Goal: Information Seeking & Learning: Learn about a topic

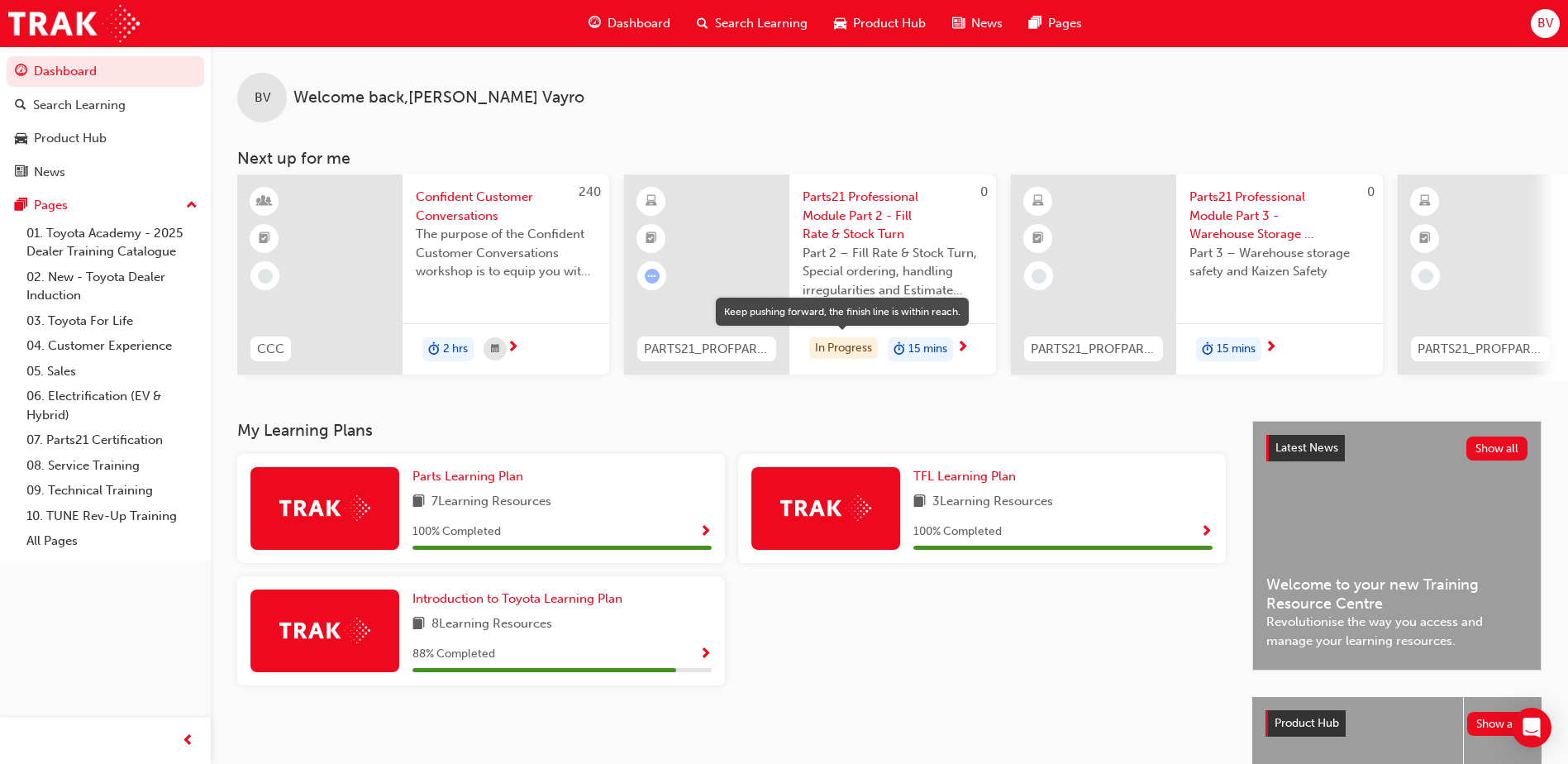
click at [844, 352] on div "In Progress" at bounding box center [844, 348] width 69 height 22
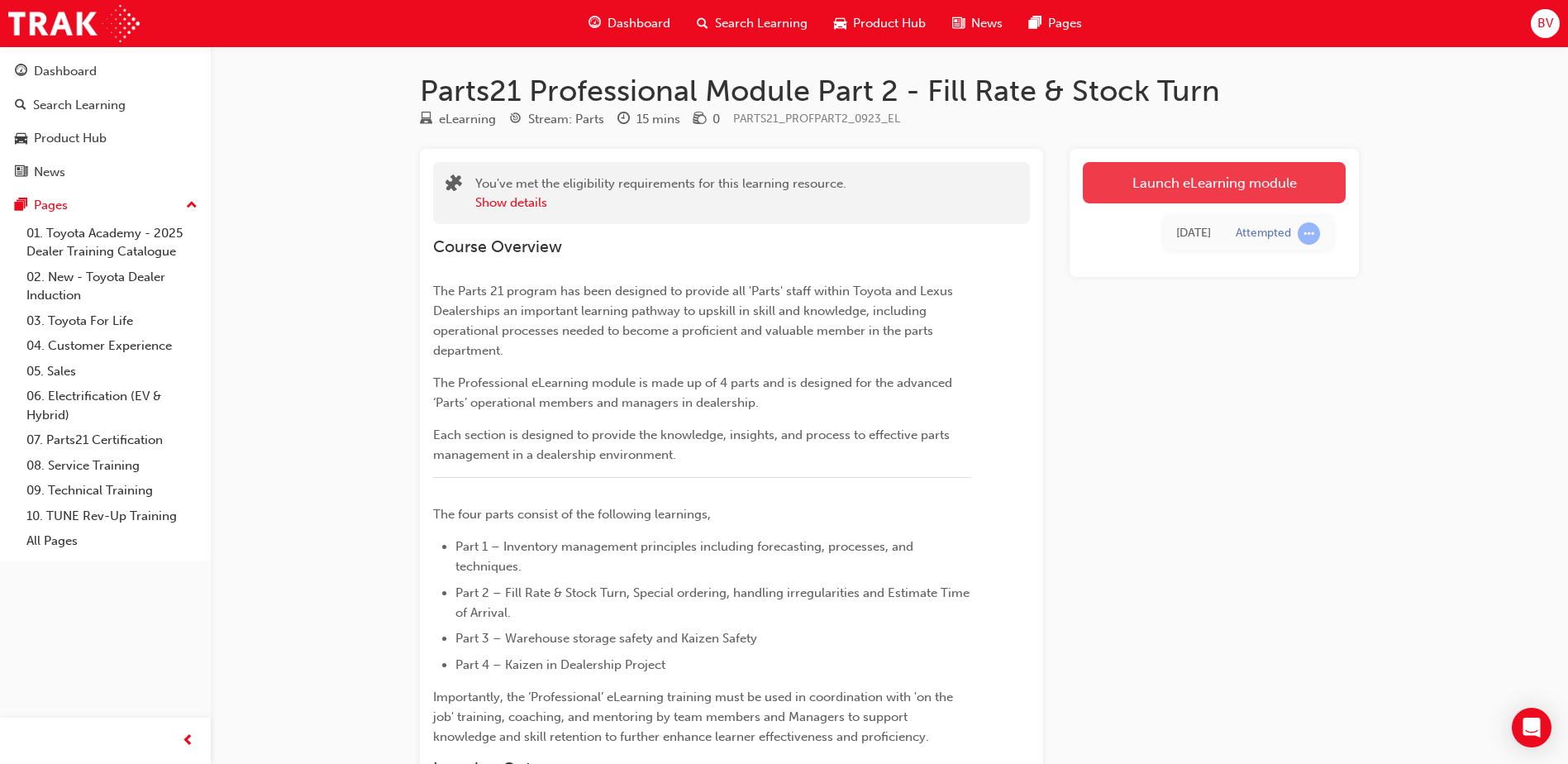
click at [1231, 188] on link "Launch eLearning module" at bounding box center [1214, 182] width 263 height 42
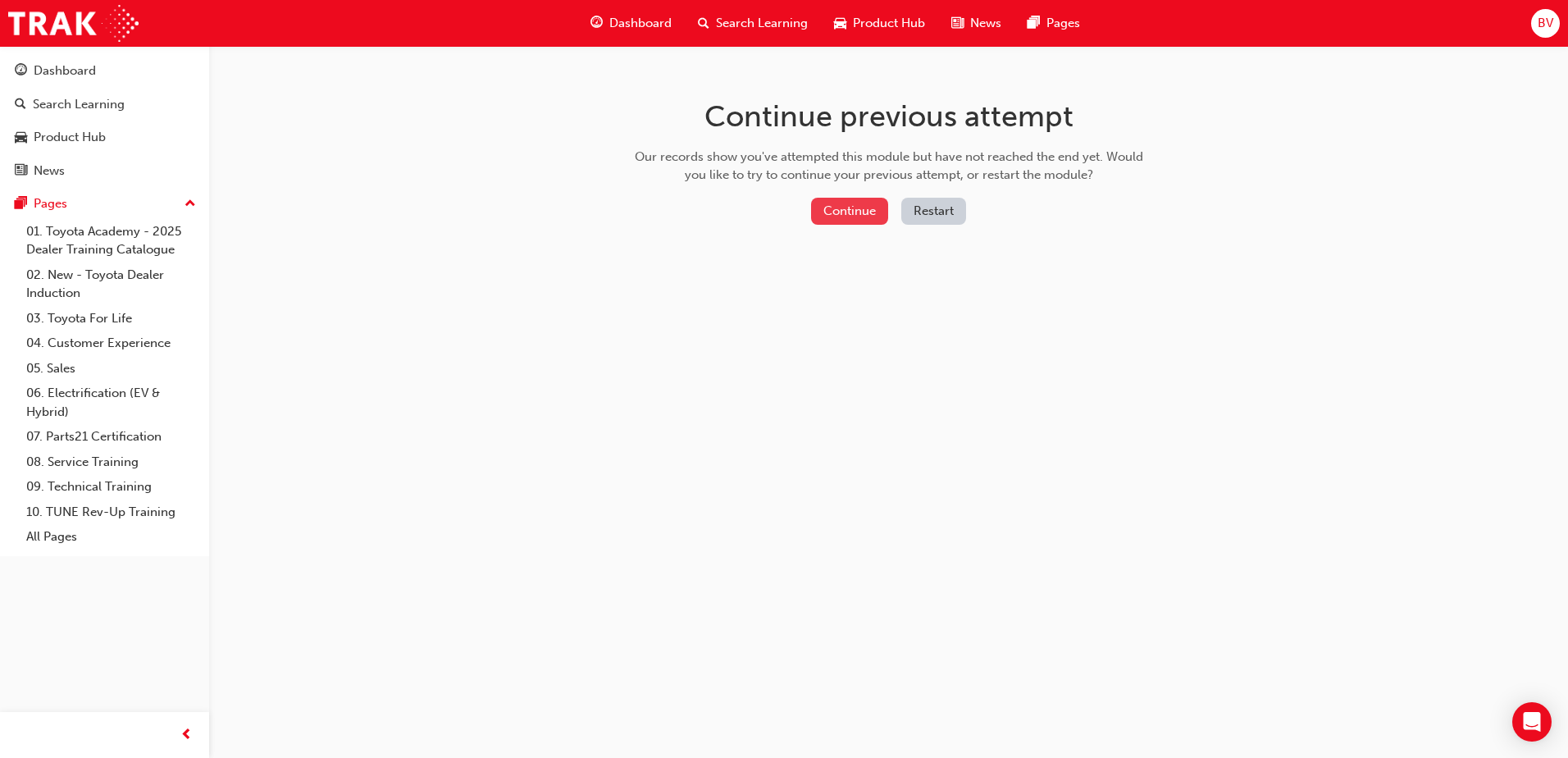
click at [866, 211] on button "Continue" at bounding box center [850, 211] width 77 height 27
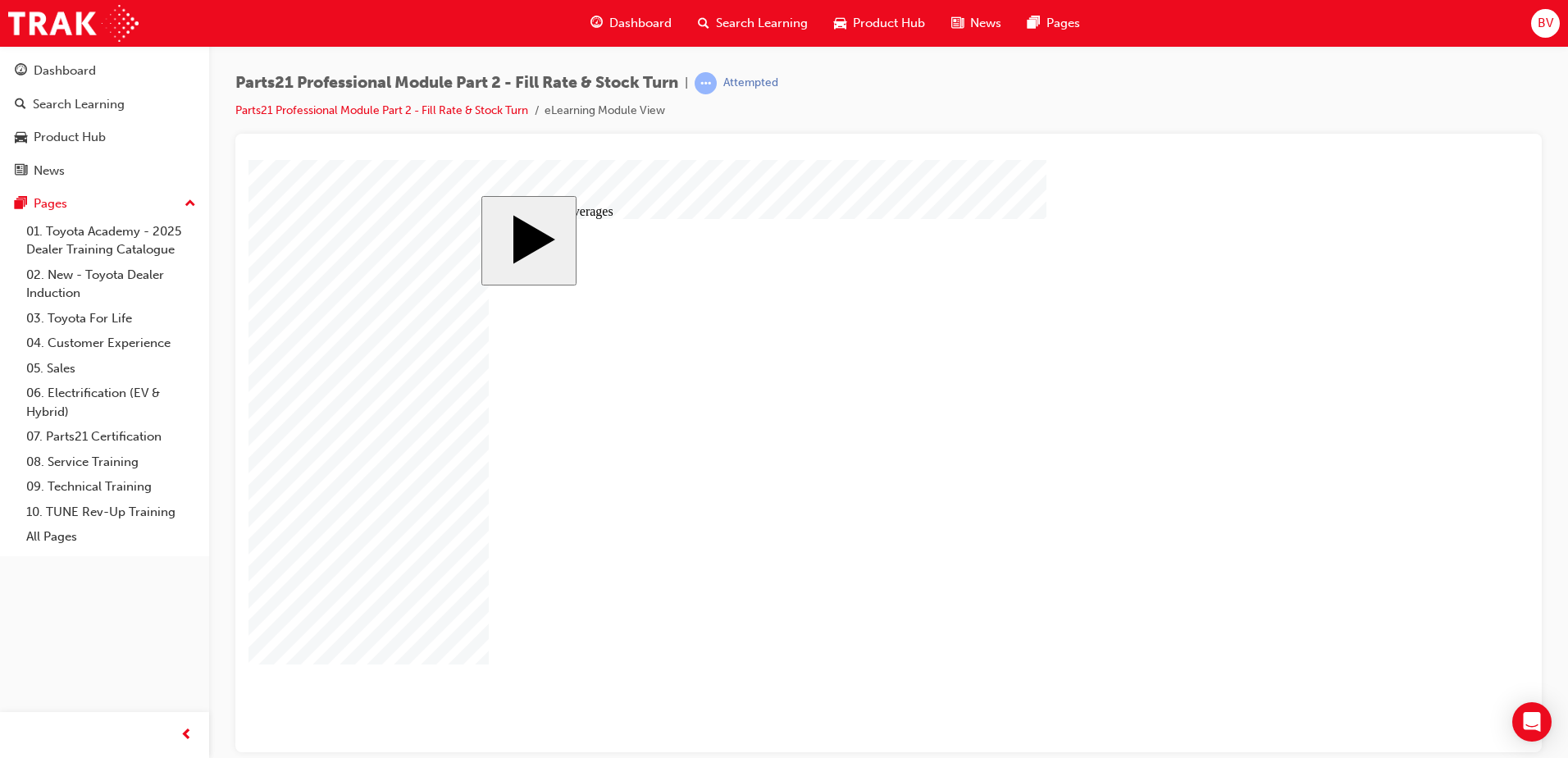
drag, startPoint x: 527, startPoint y: 568, endPoint x: 522, endPoint y: 558, distance: 11.2
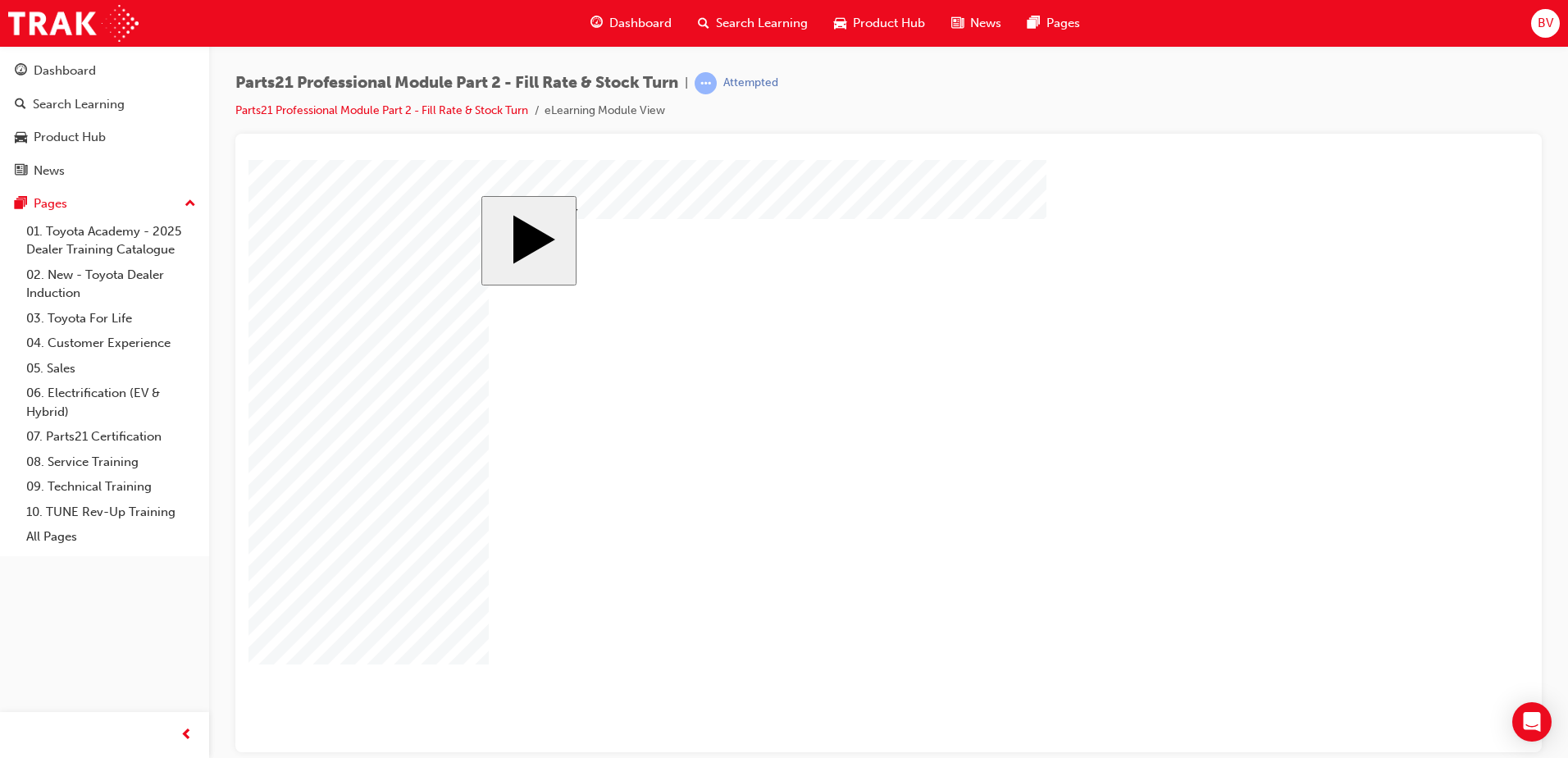
checkbox input "true"
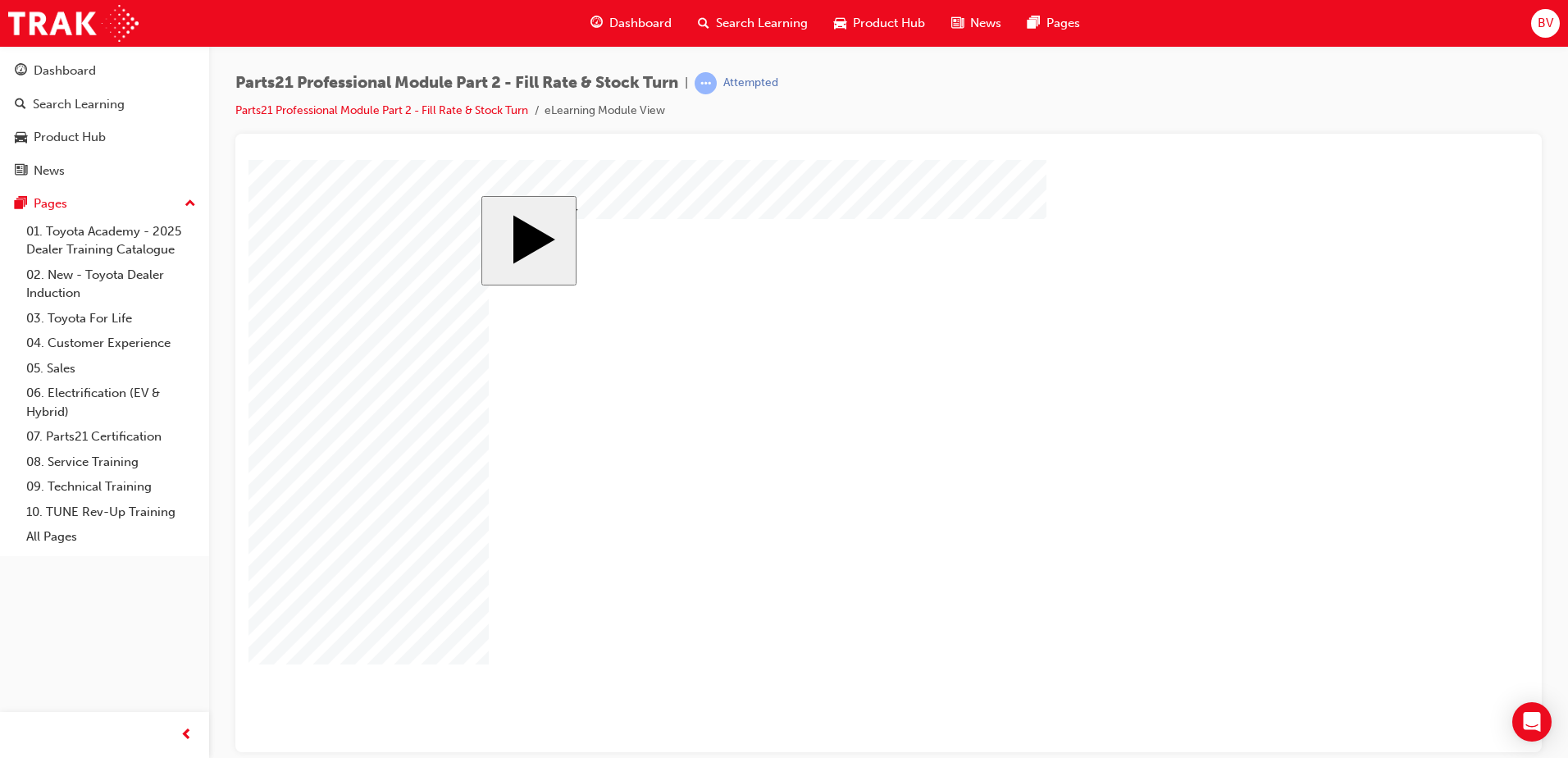
checkbox input "false"
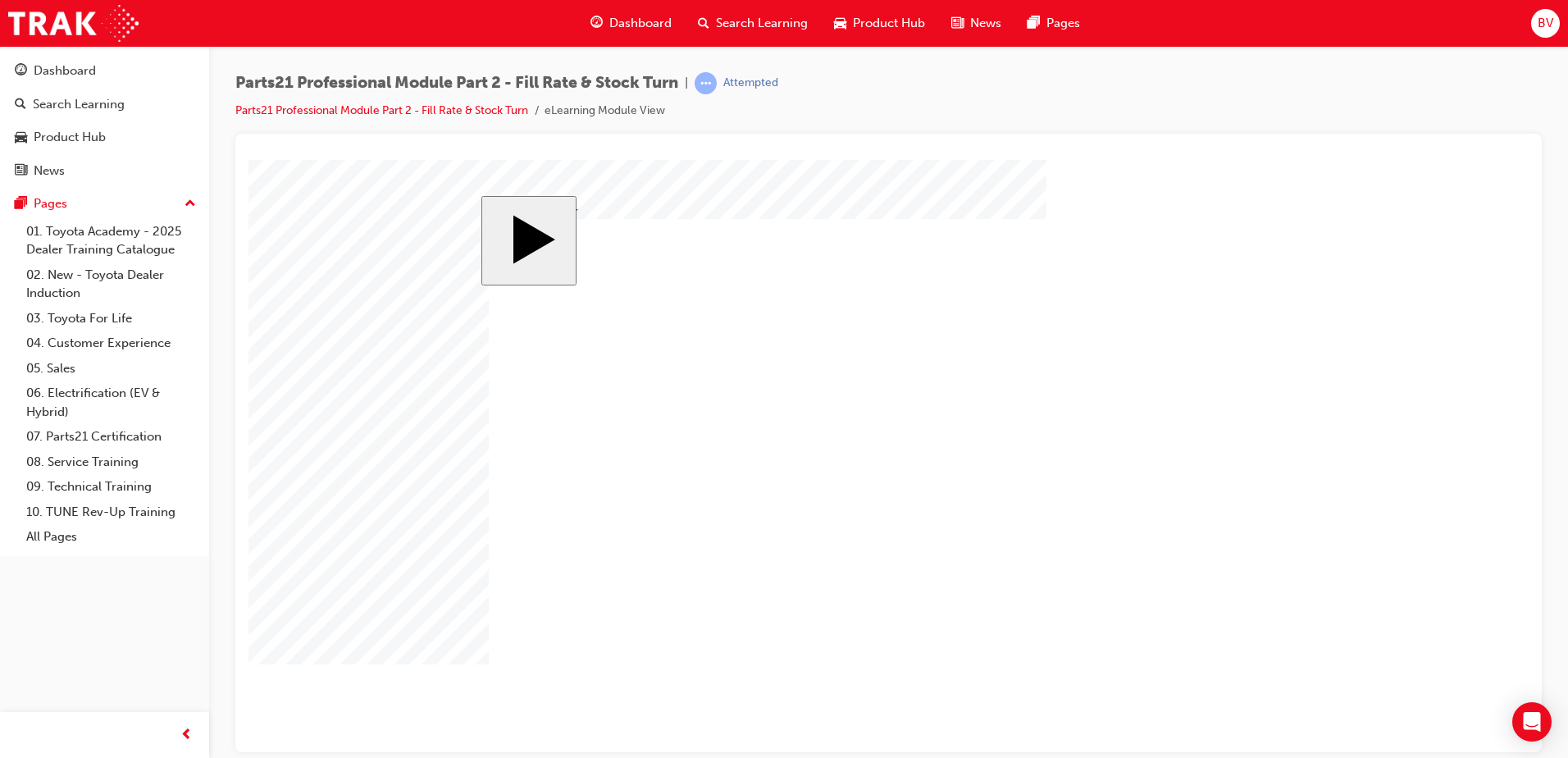
checkbox input "true"
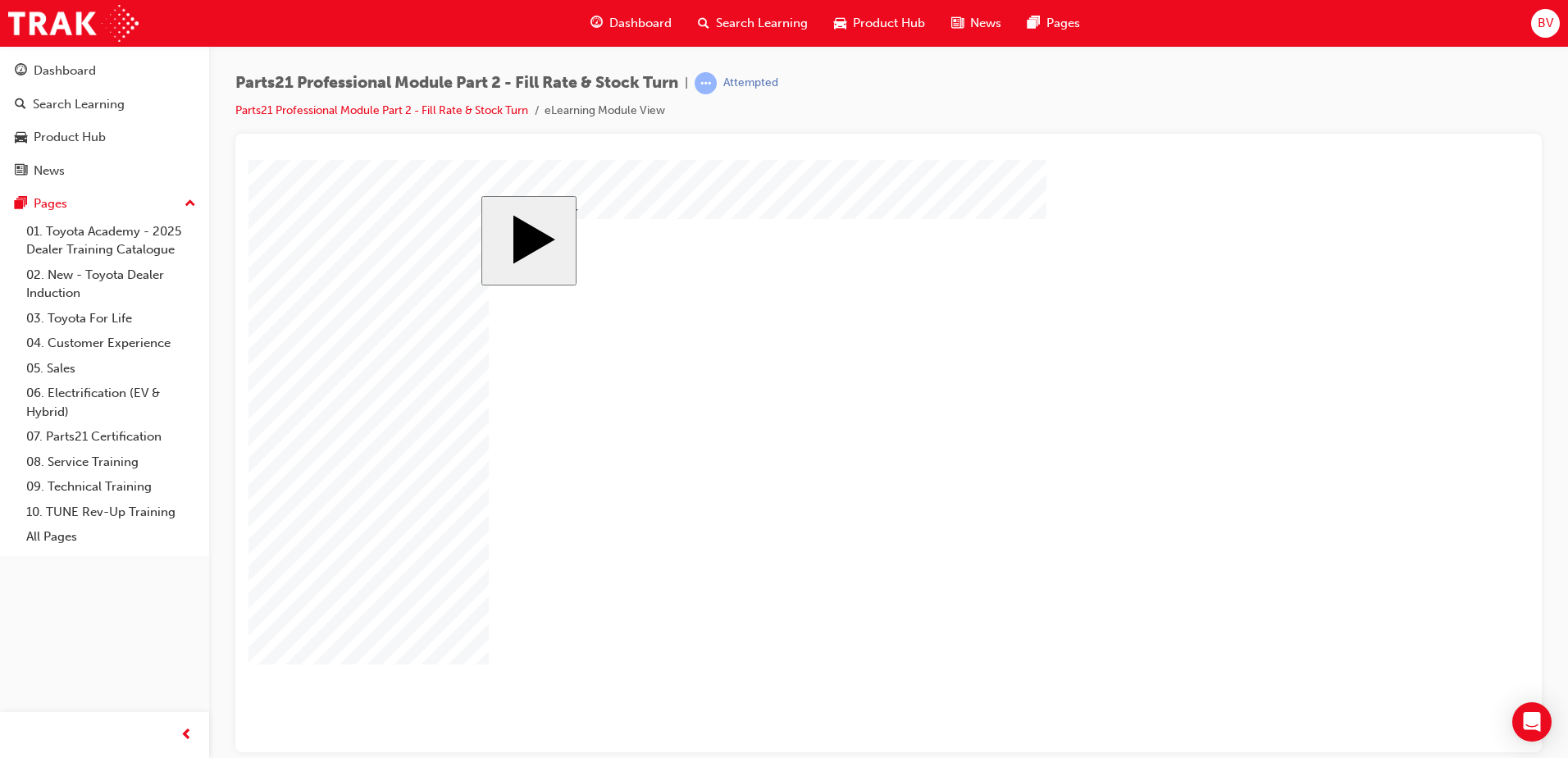
checkbox input "false"
checkbox input "true"
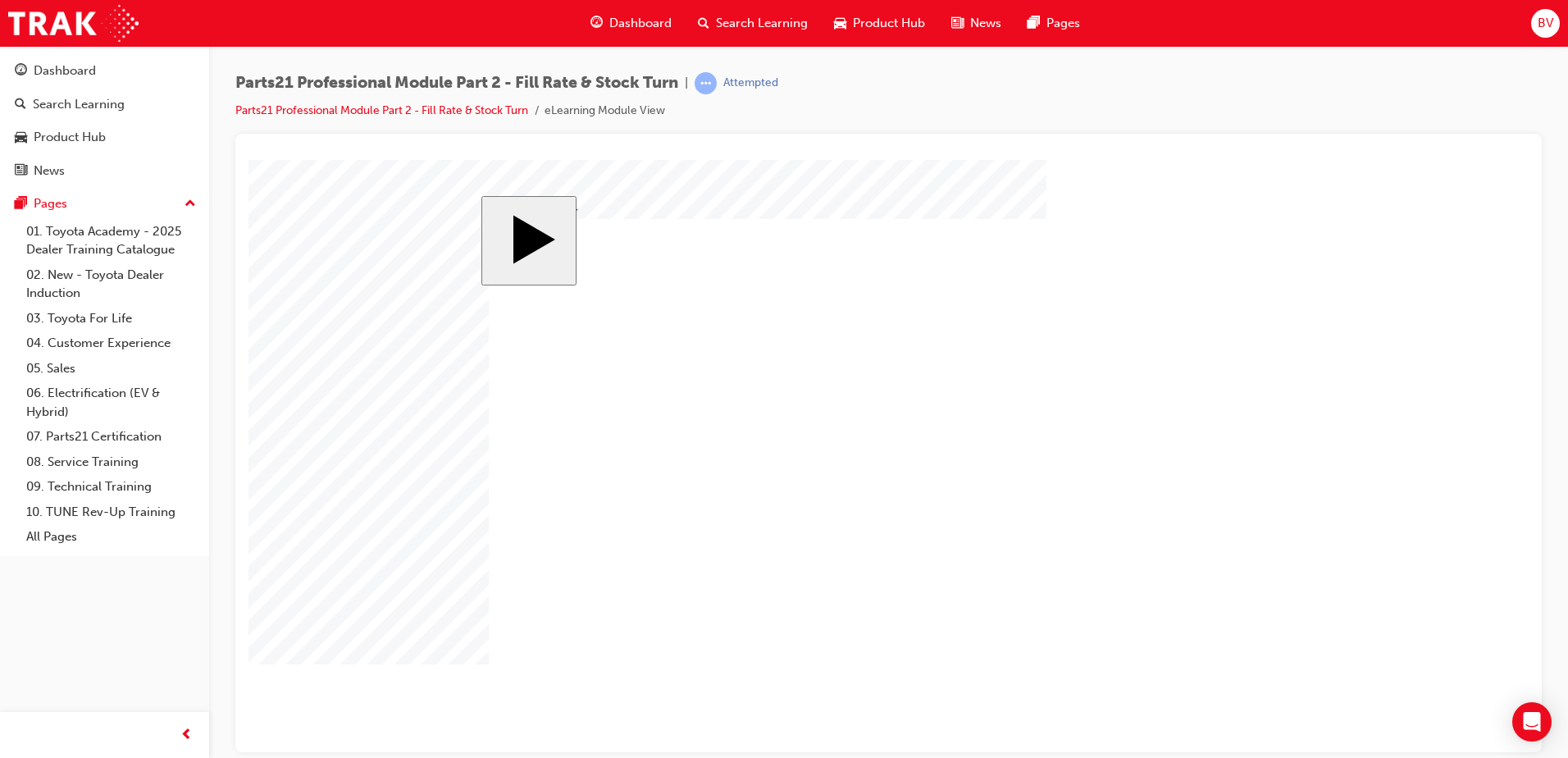
checkbox input "false"
